Goal: Task Accomplishment & Management: Use online tool/utility

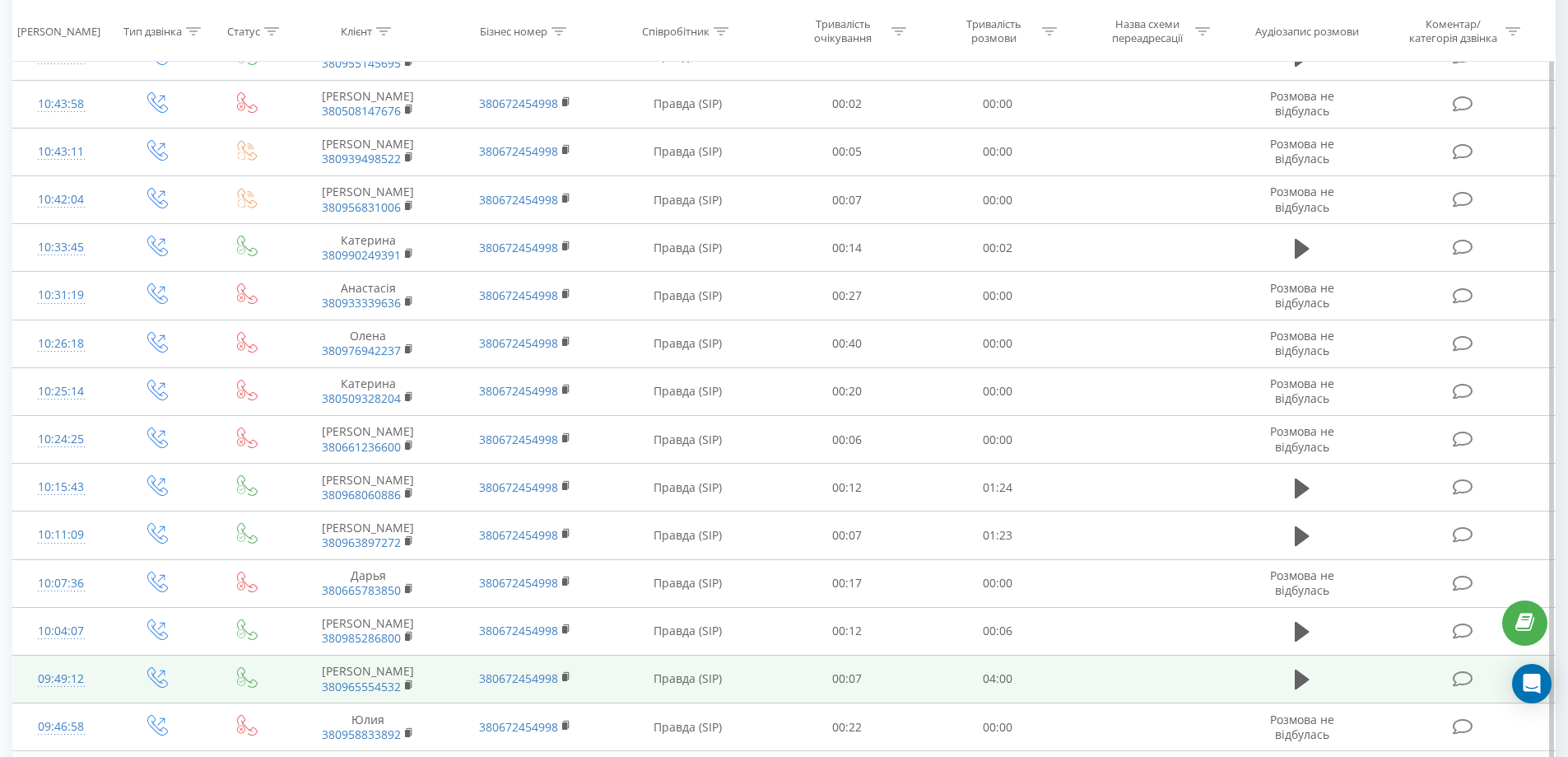
scroll to position [666, 0]
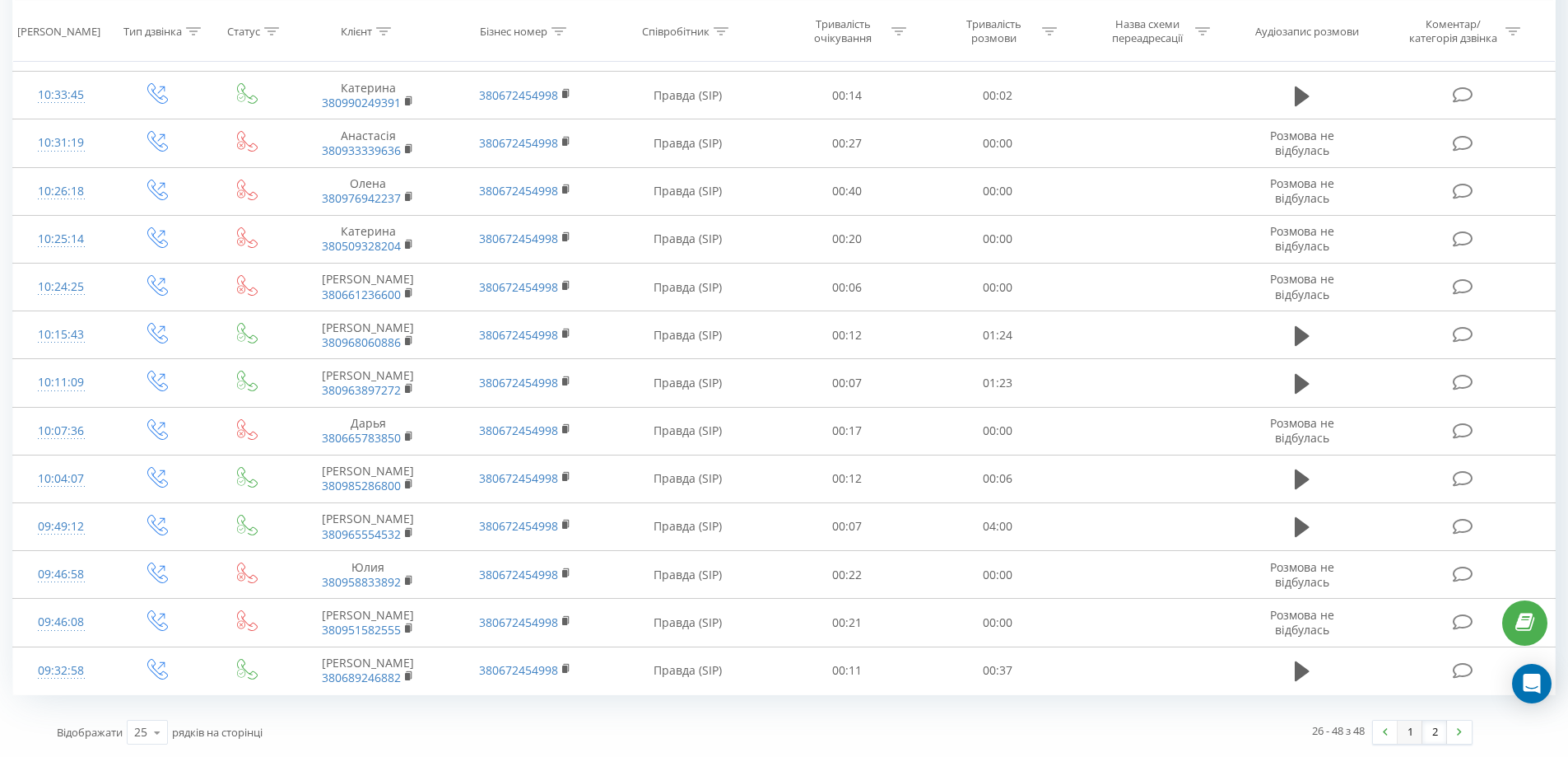
click at [1405, 730] on link "1" at bounding box center [1410, 732] width 25 height 23
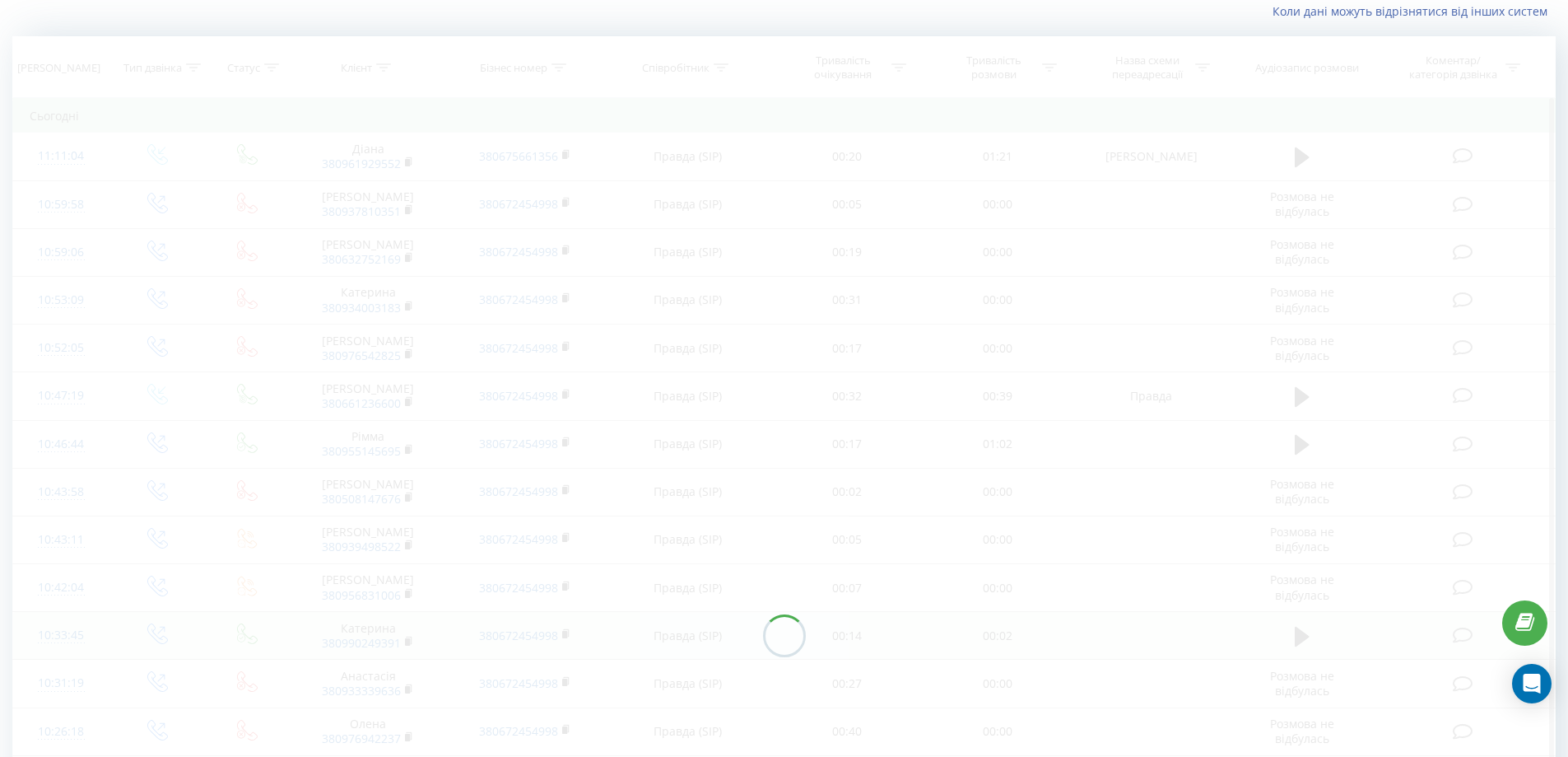
scroll to position [109, 0]
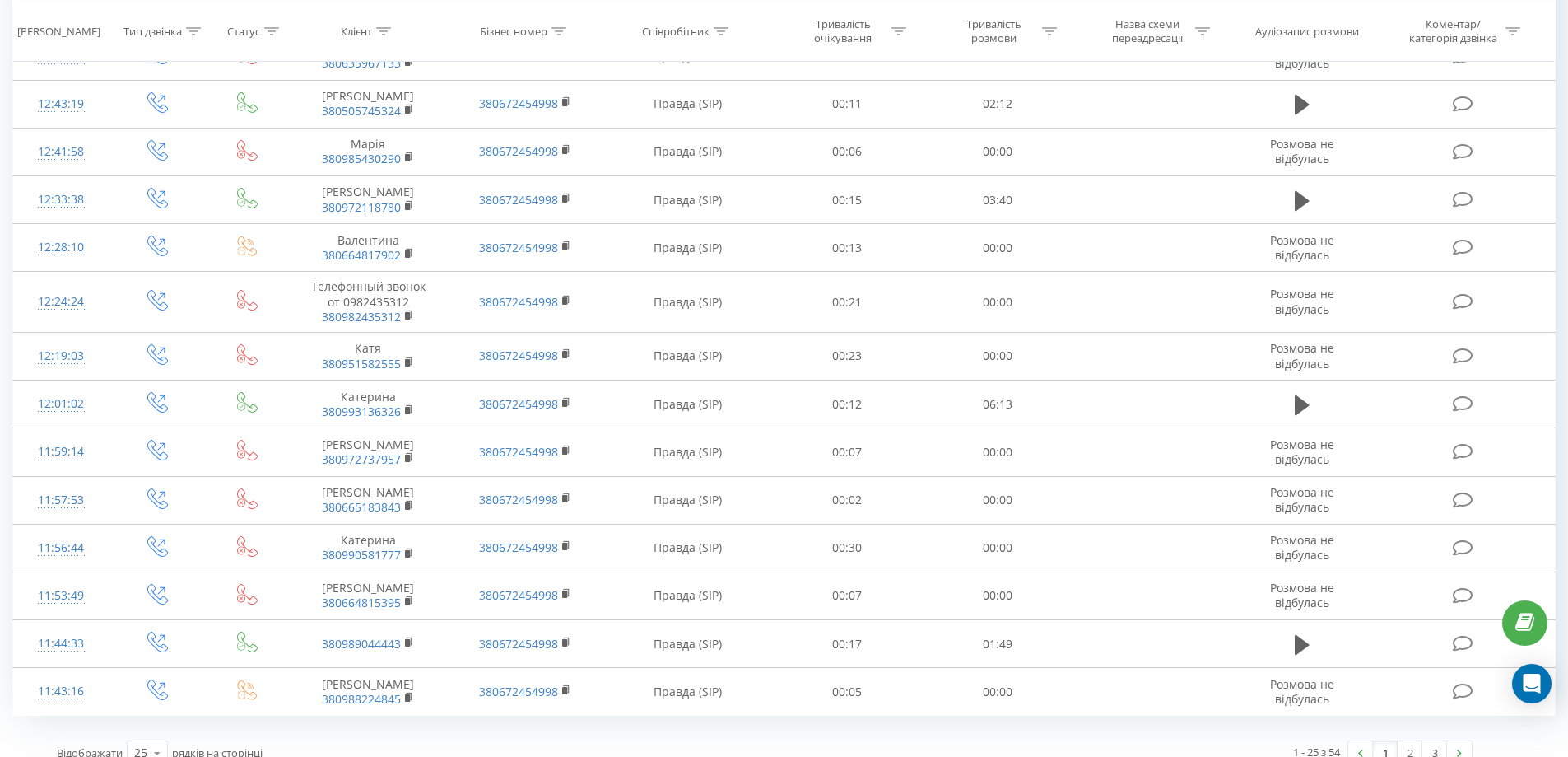
scroll to position [787, 0]
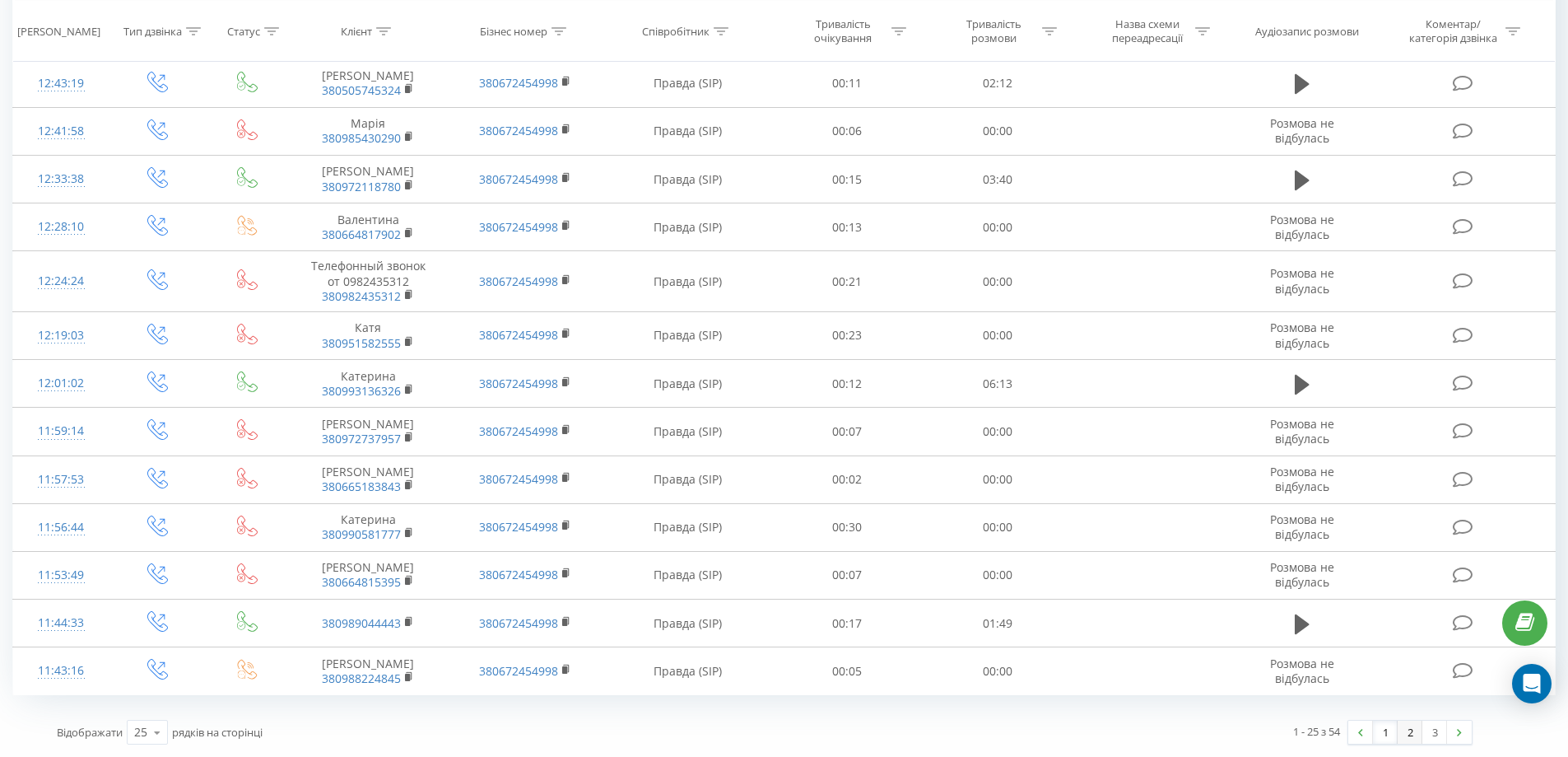
click at [1407, 728] on link "2" at bounding box center [1410, 732] width 25 height 23
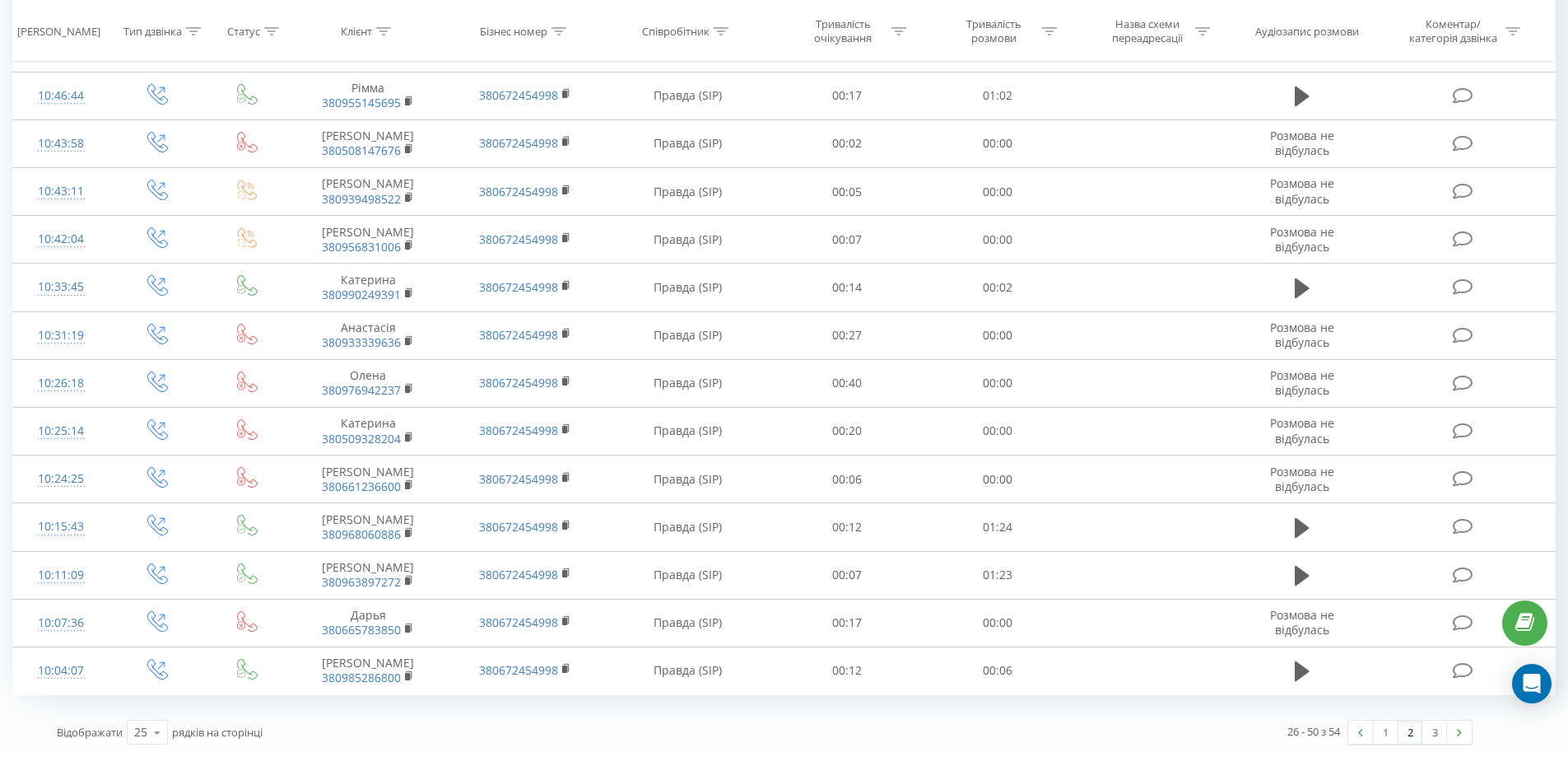
scroll to position [761, 0]
click at [1437, 737] on link "3" at bounding box center [1435, 732] width 25 height 23
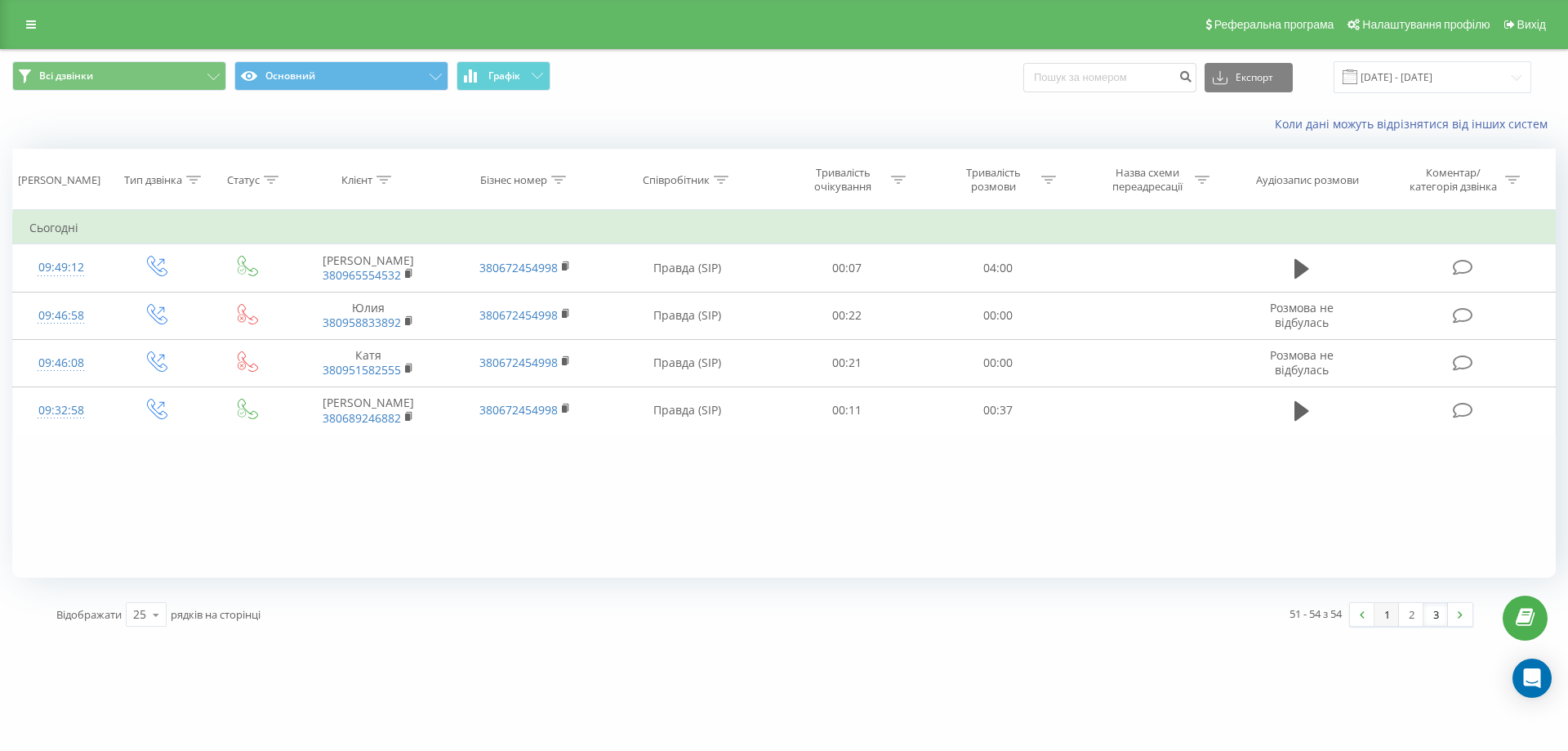
click at [1393, 618] on link "1" at bounding box center [1387, 614] width 25 height 23
